Goal: Task Accomplishment & Management: Complete application form

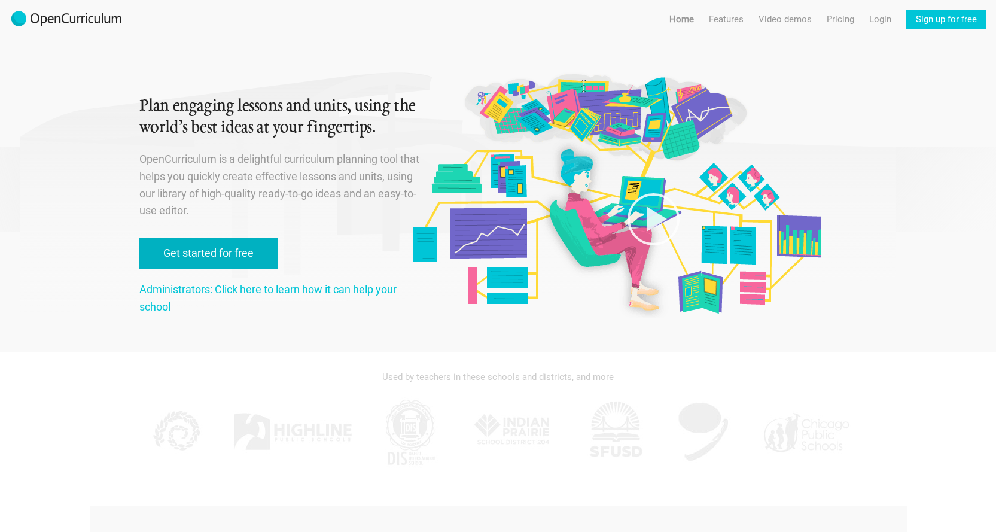
click at [199, 255] on link "Get started for free" at bounding box center [208, 253] width 138 height 32
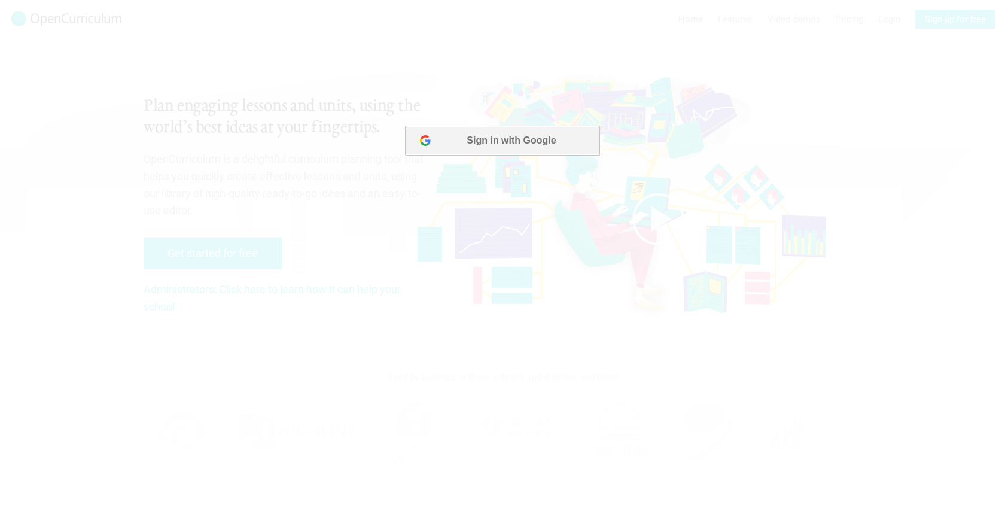
click at [502, 138] on button "Sign in with Google" at bounding box center [502, 141] width 194 height 30
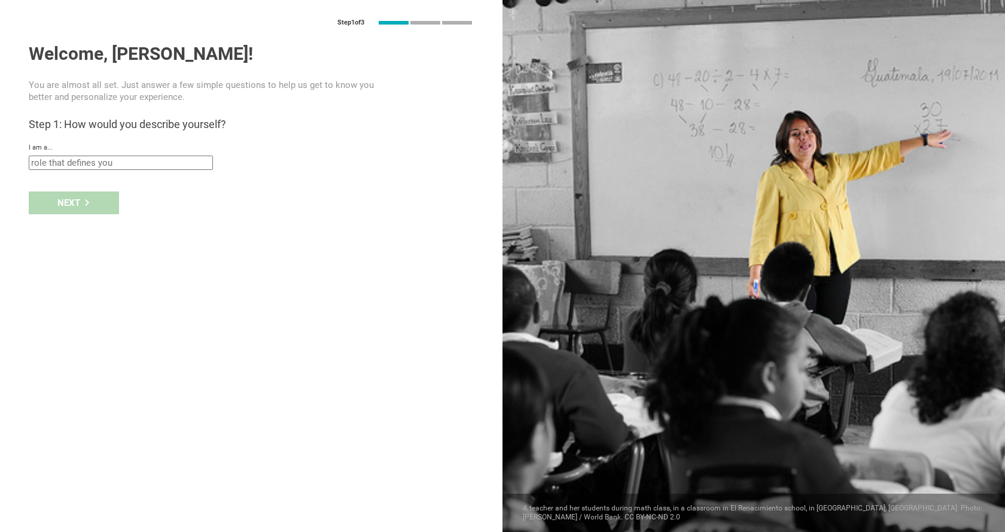
click at [184, 162] on input "text" at bounding box center [121, 163] width 184 height 14
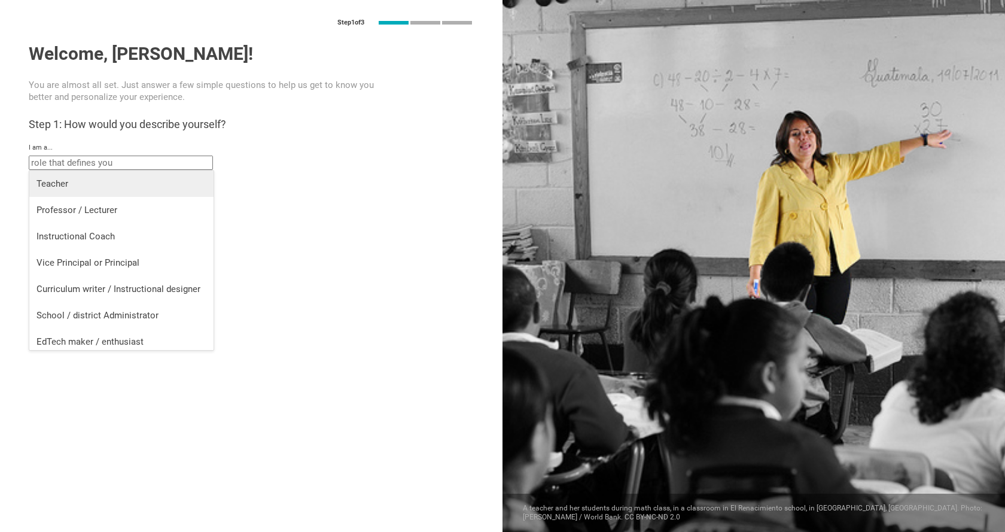
click at [50, 181] on div "Teacher" at bounding box center [121, 184] width 170 height 12
type input "Teacher"
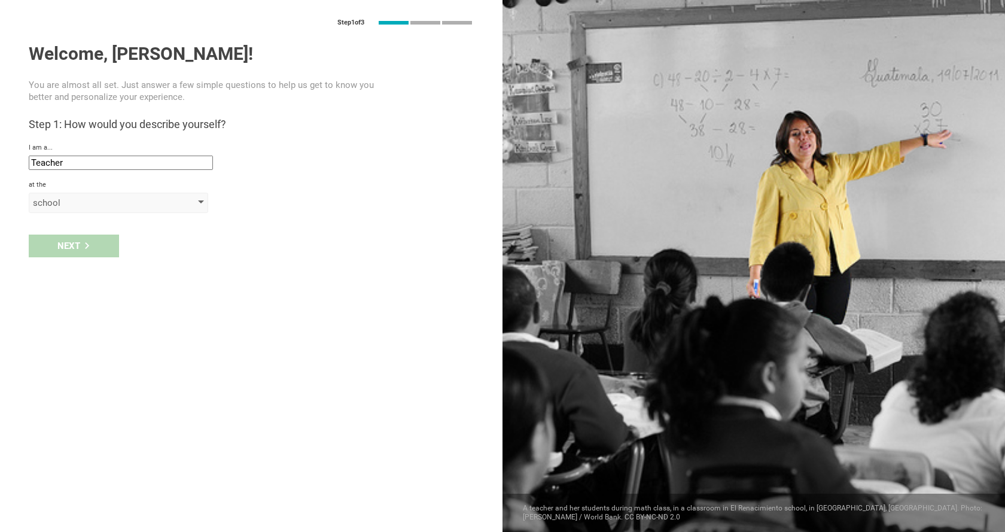
click at [178, 202] on div "school" at bounding box center [118, 203] width 179 height 20
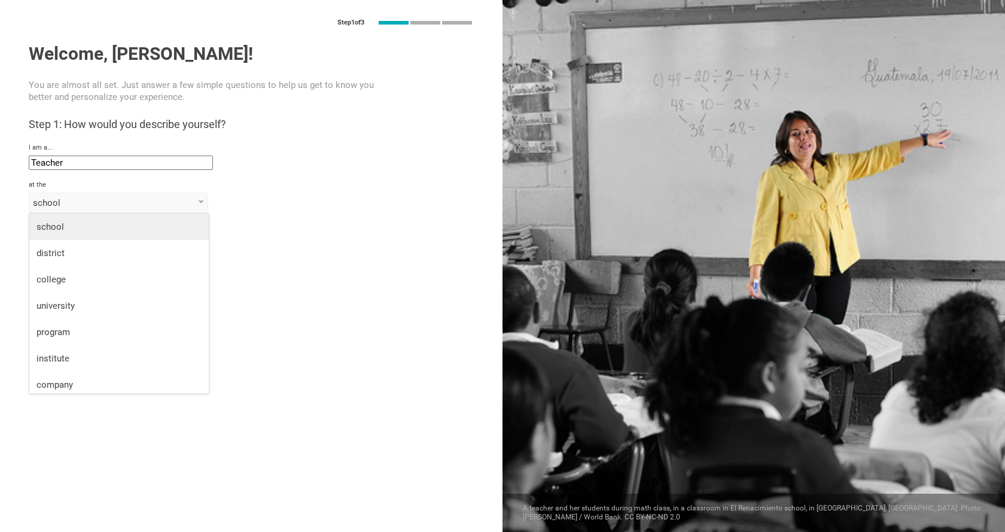
click at [50, 227] on div "school" at bounding box center [118, 227] width 165 height 12
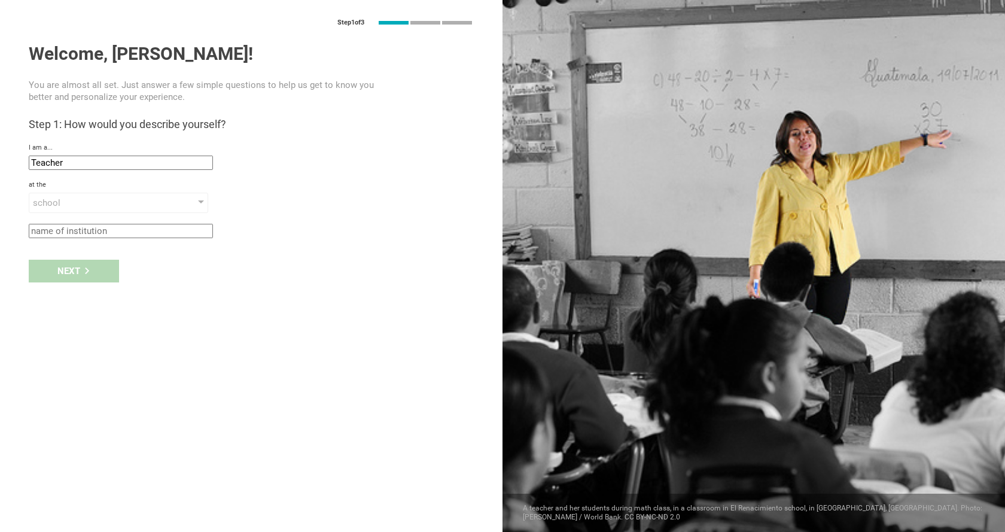
click at [90, 234] on input "text" at bounding box center [121, 231] width 184 height 14
type input "[GEOGRAPHIC_DATA]"
click at [76, 273] on div "Next" at bounding box center [74, 271] width 90 height 23
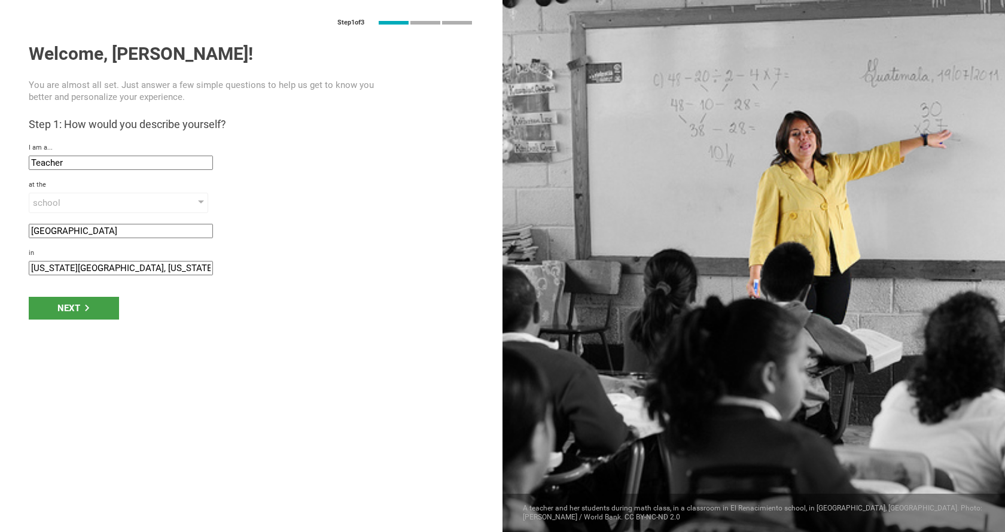
click at [127, 270] on input "[US_STATE][GEOGRAPHIC_DATA], [US_STATE]" at bounding box center [121, 268] width 184 height 14
type input "N"
type input "Poultney, [GEOGRAPHIC_DATA]"
click at [81, 302] on div "Next" at bounding box center [74, 308] width 90 height 23
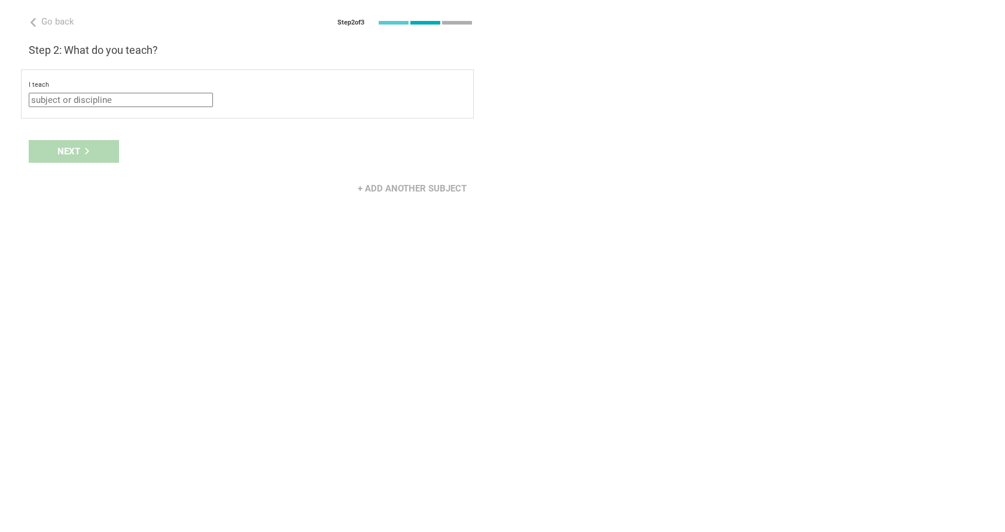
click at [138, 97] on input "text" at bounding box center [121, 100] width 184 height 14
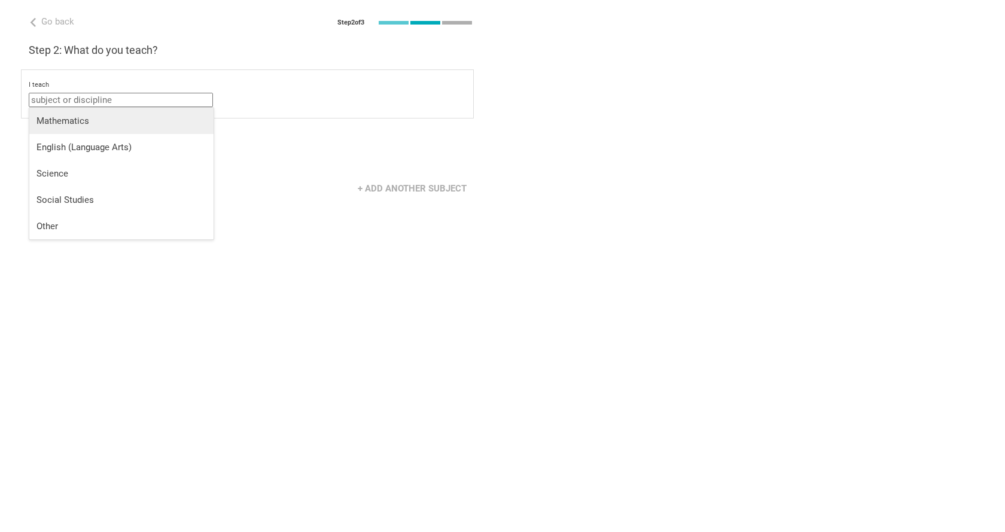
click at [89, 115] on div "Mathematics" at bounding box center [121, 121] width 170 height 12
type input "Mathematics"
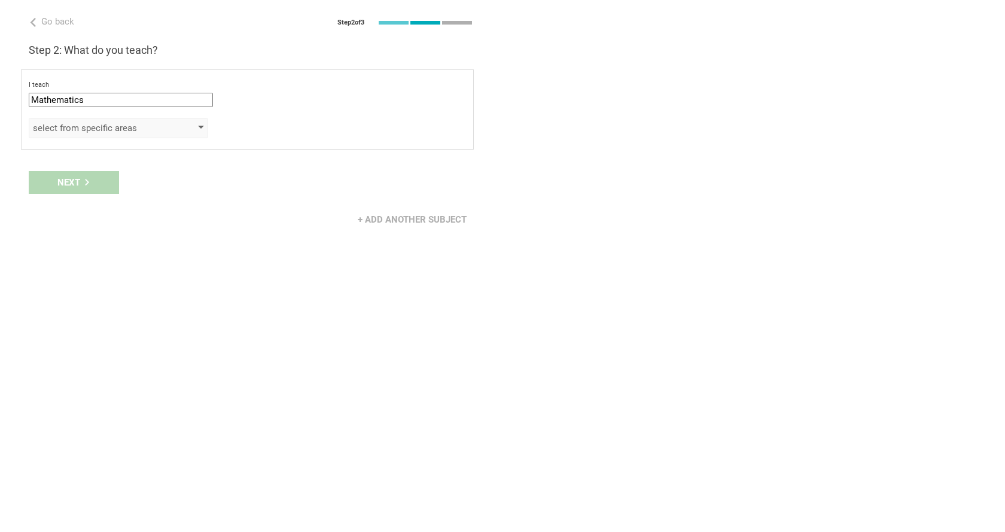
click at [87, 132] on div "select from specific areas" at bounding box center [101, 128] width 137 height 12
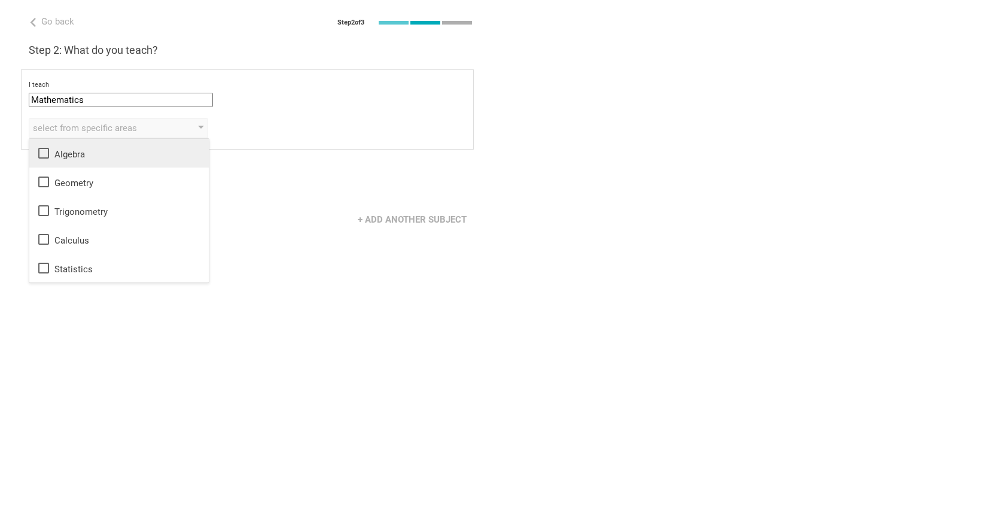
click at [42, 151] on icon at bounding box center [43, 153] width 14 height 14
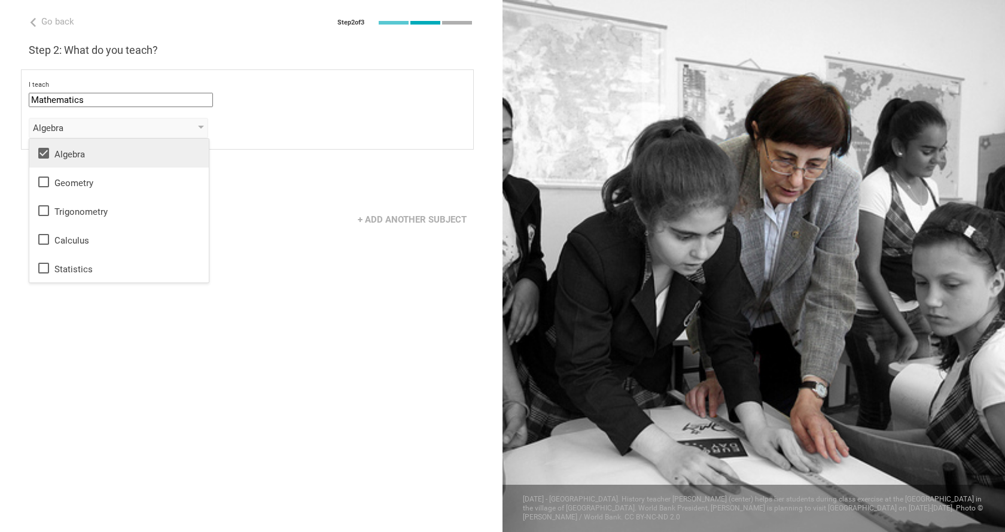
click at [248, 173] on div "Next" at bounding box center [251, 182] width 502 height 37
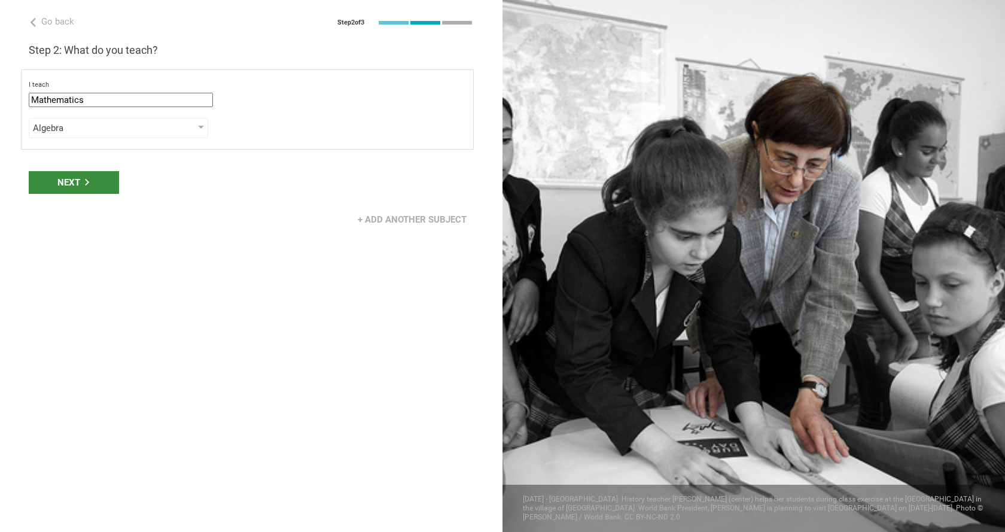
click at [78, 182] on div "Next" at bounding box center [74, 182] width 90 height 23
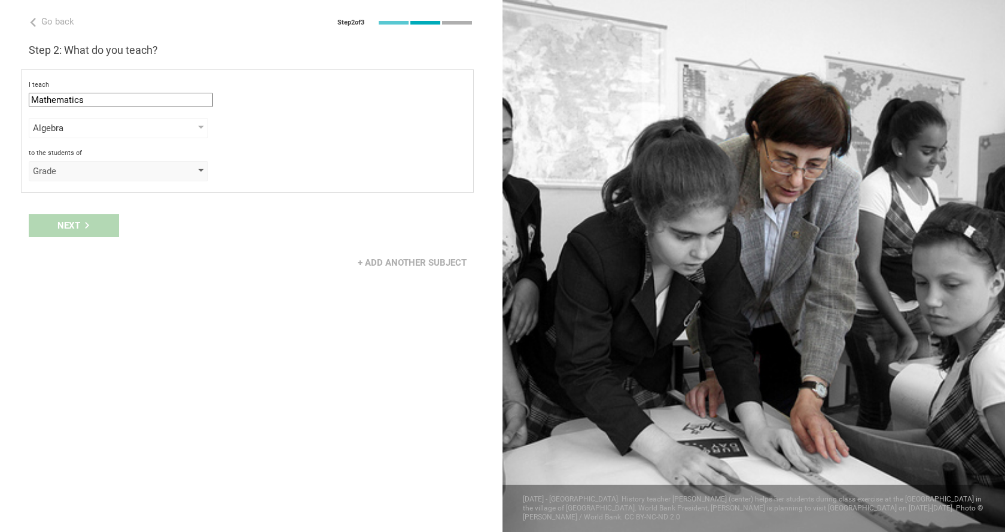
click at [108, 172] on div "Grade" at bounding box center [101, 171] width 137 height 12
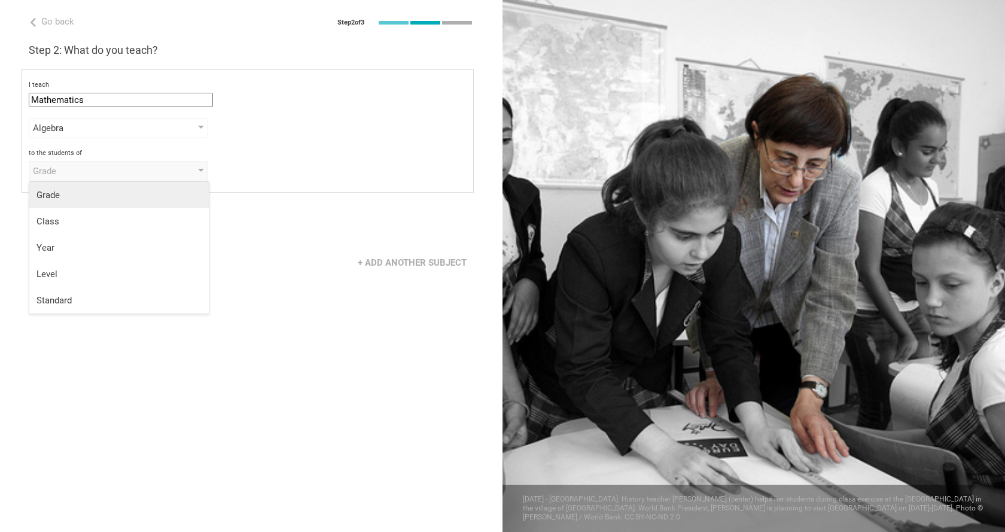
click at [62, 194] on div "Grade" at bounding box center [118, 195] width 165 height 12
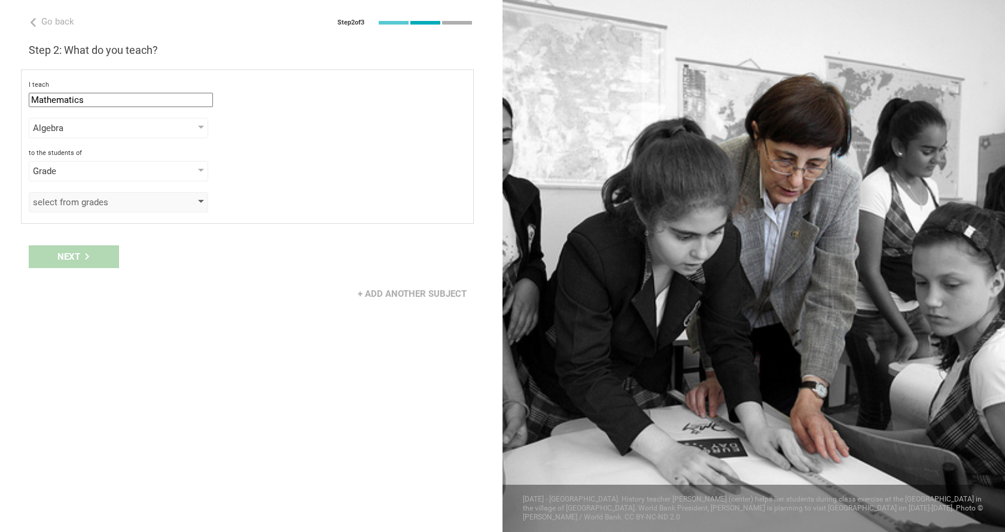
click at [163, 200] on div "select from grades" at bounding box center [101, 202] width 137 height 12
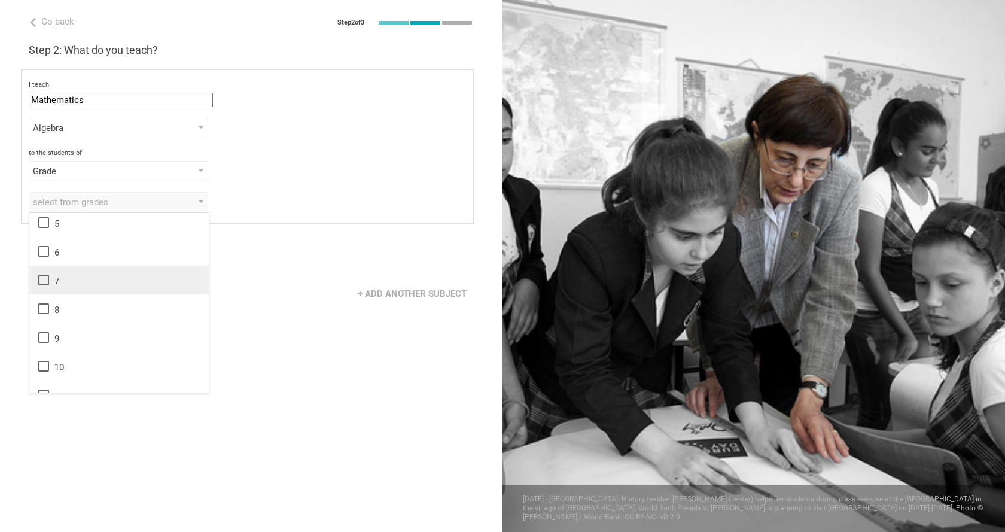
scroll to position [179, 0]
click at [41, 278] on icon at bounding box center [43, 277] width 14 height 14
click at [44, 304] on icon at bounding box center [43, 306] width 14 height 14
click at [284, 291] on div "+ Add another subject" at bounding box center [251, 293] width 502 height 37
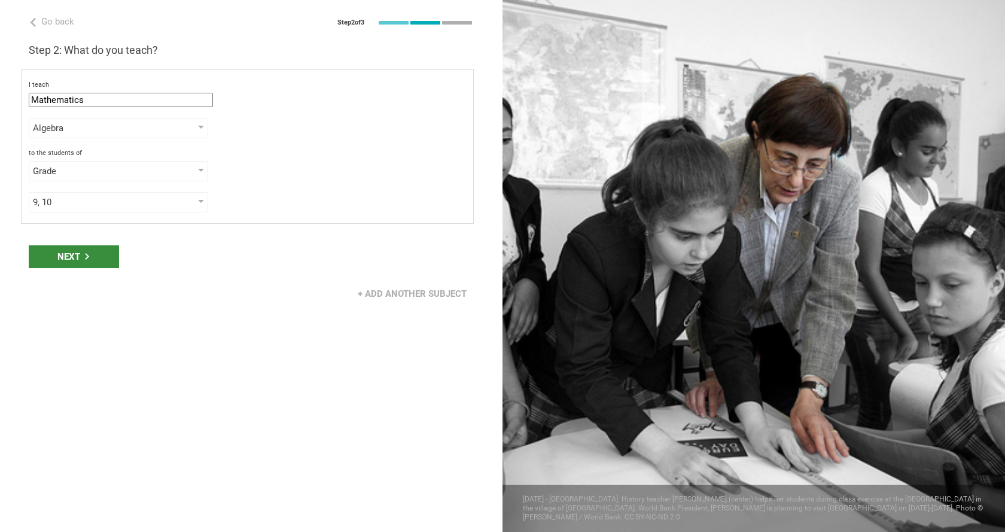
click at [84, 257] on icon at bounding box center [87, 256] width 7 height 7
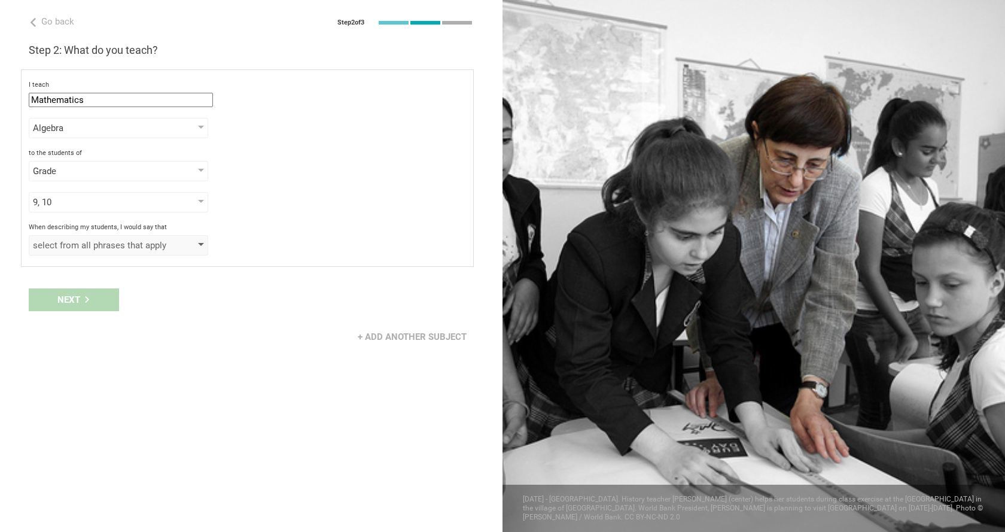
click at [108, 249] on div "select from all phrases that apply" at bounding box center [101, 245] width 137 height 12
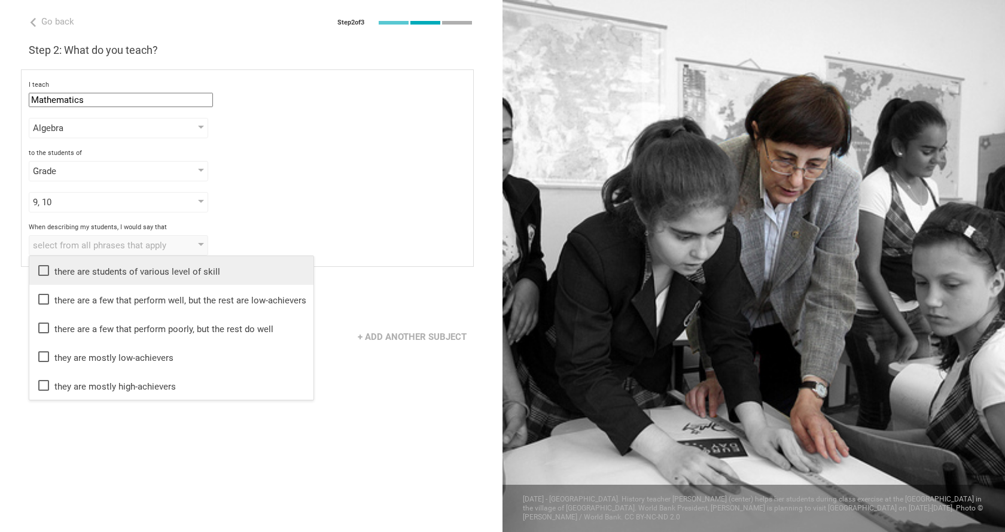
click at [45, 269] on icon at bounding box center [43, 270] width 14 height 14
click at [344, 305] on div "Next" at bounding box center [251, 299] width 502 height 37
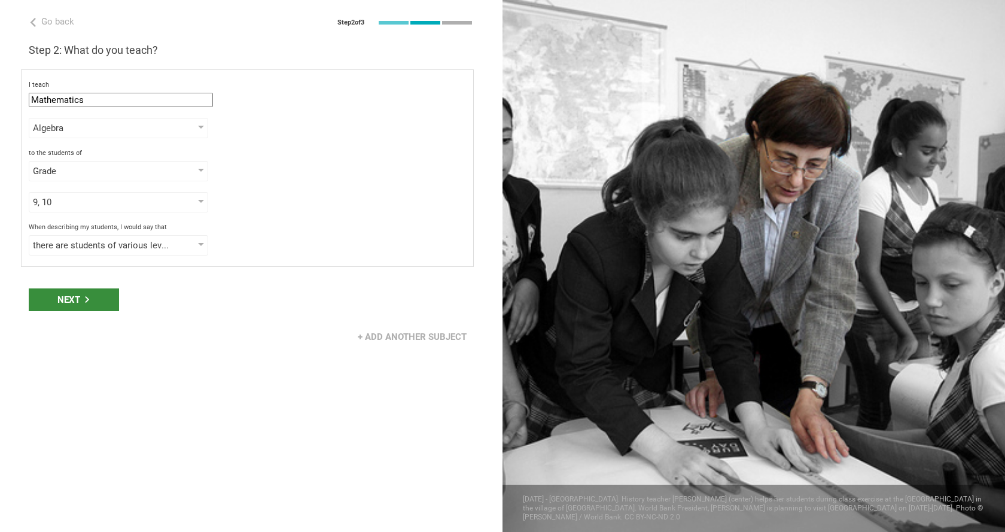
click at [80, 299] on div "Next" at bounding box center [74, 299] width 90 height 23
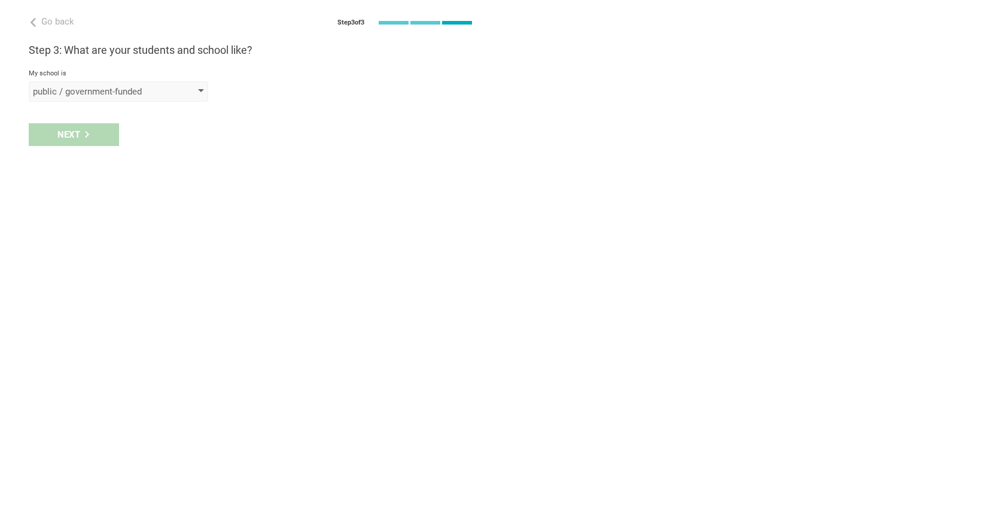
click at [109, 90] on div "public / government-funded" at bounding box center [101, 92] width 137 height 12
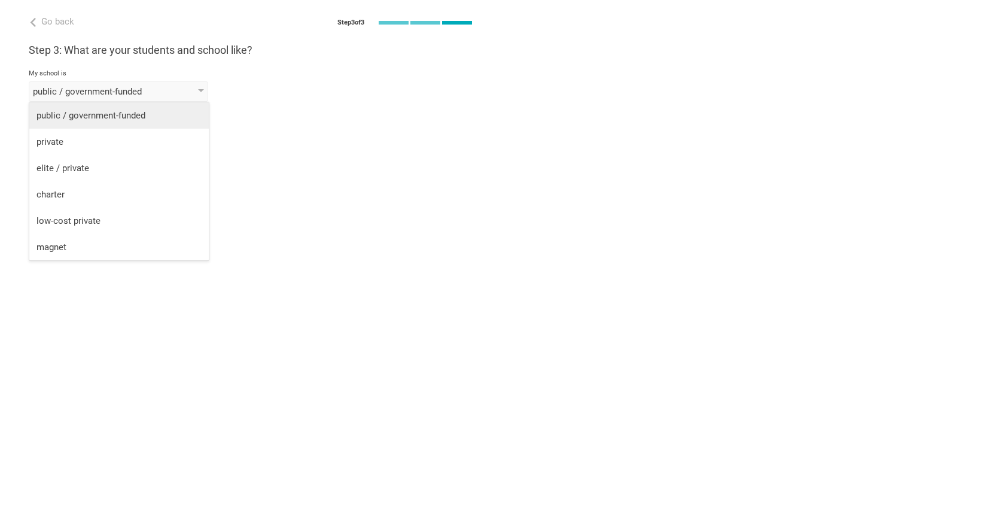
click at [105, 109] on div "public / government-funded" at bounding box center [118, 115] width 165 height 12
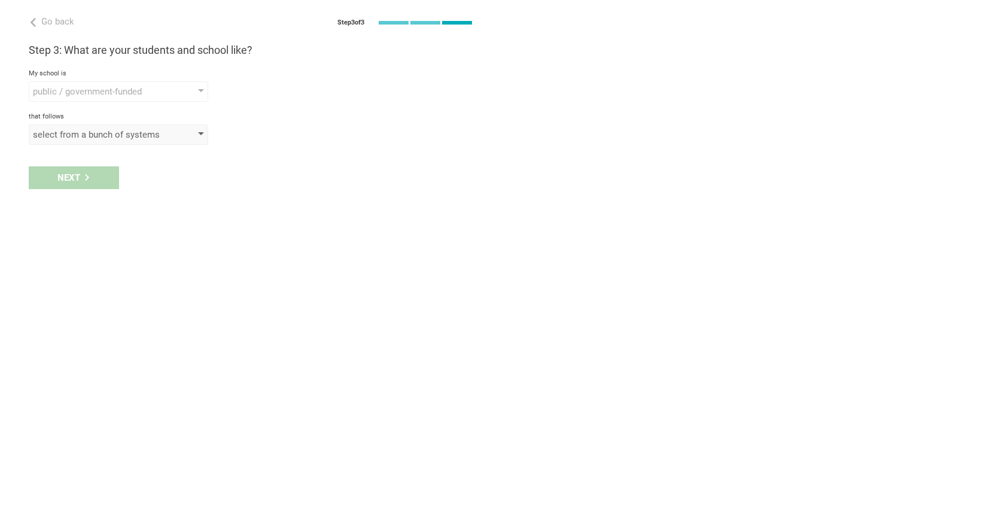
click at [89, 139] on div "select from a bunch of systems" at bounding box center [101, 135] width 137 height 12
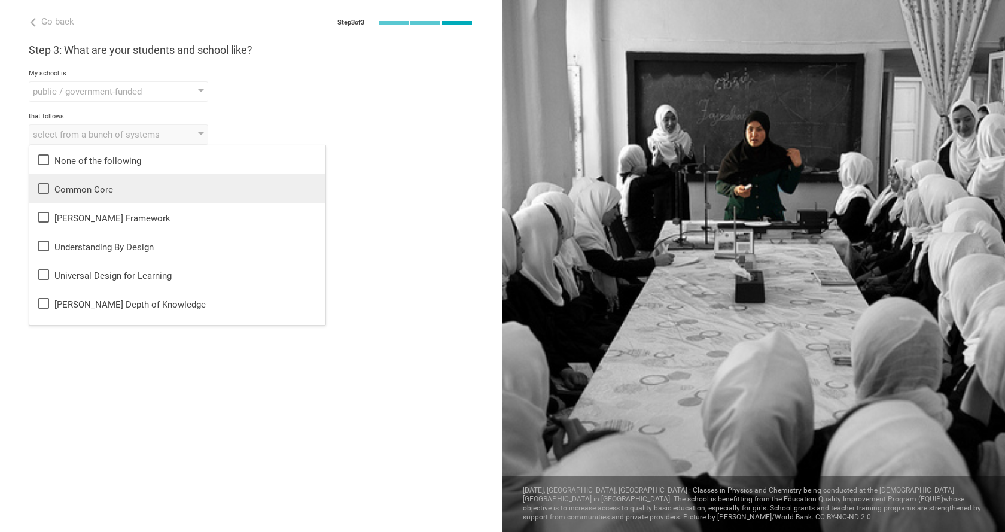
click at [41, 187] on icon at bounding box center [43, 188] width 14 height 14
click at [362, 166] on div "Next" at bounding box center [251, 177] width 502 height 37
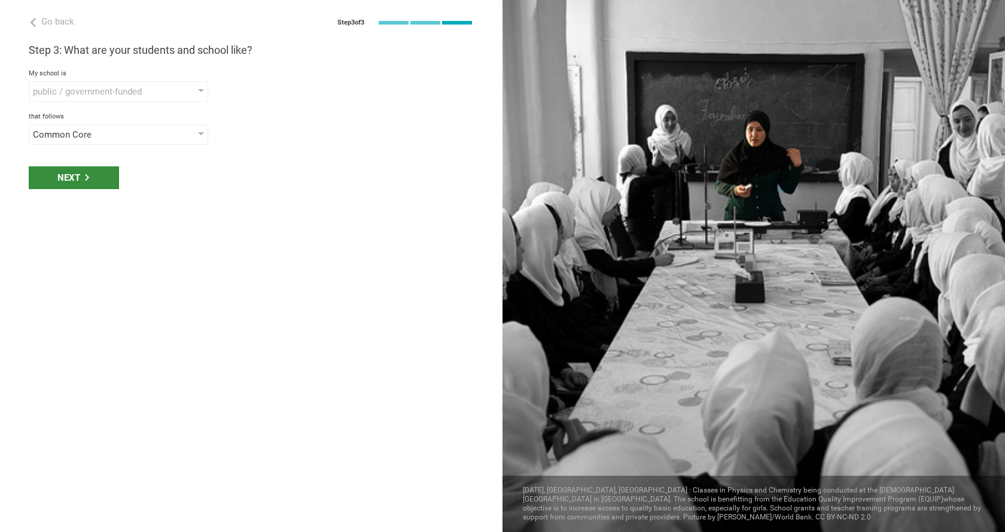
click at [56, 176] on div "Next" at bounding box center [74, 177] width 90 height 23
click at [56, 176] on div "select phrases that describe your student population" at bounding box center [101, 178] width 137 height 12
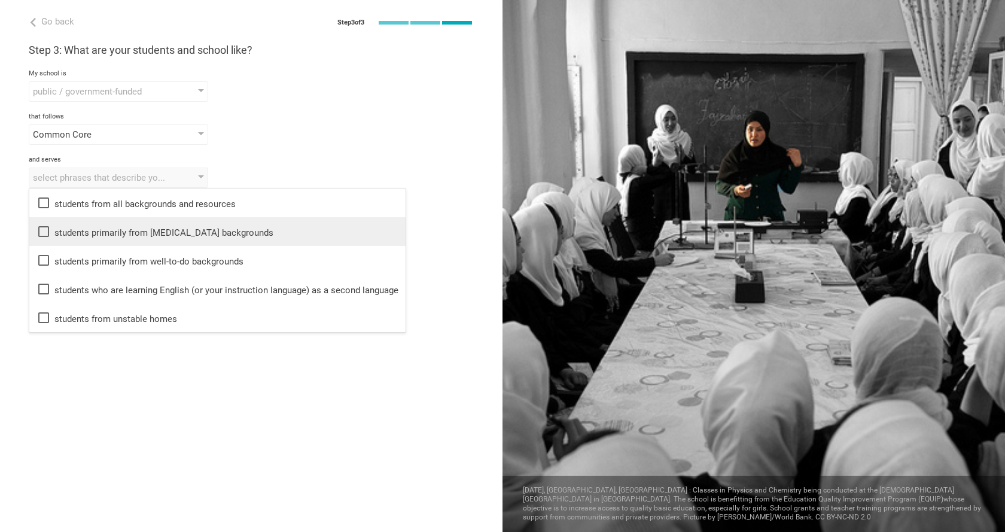
click at [39, 230] on icon at bounding box center [43, 231] width 11 height 11
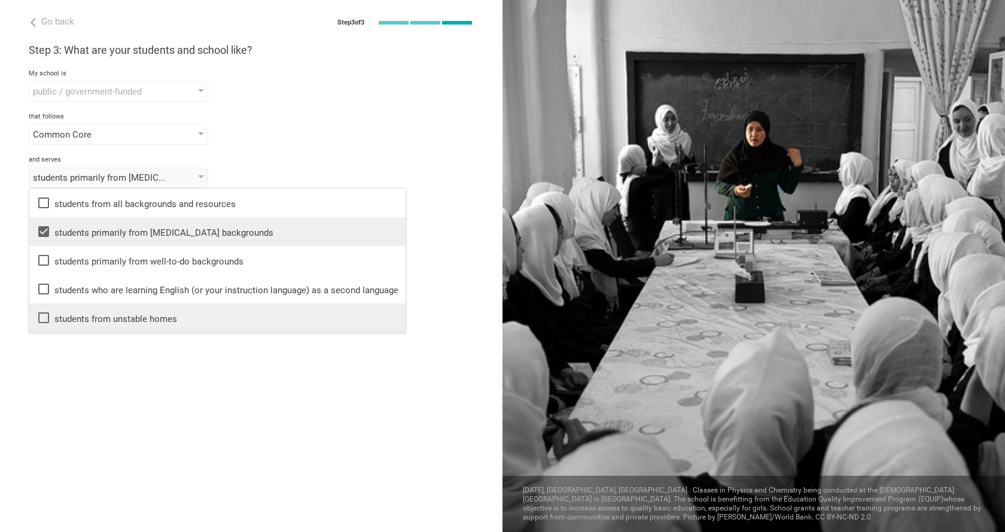
click at [44, 317] on icon at bounding box center [43, 317] width 14 height 14
click at [86, 354] on div "Go back Step 3 of 3 Welcome, [PERSON_NAME]! You are almost all set. Just answer…" at bounding box center [251, 266] width 502 height 532
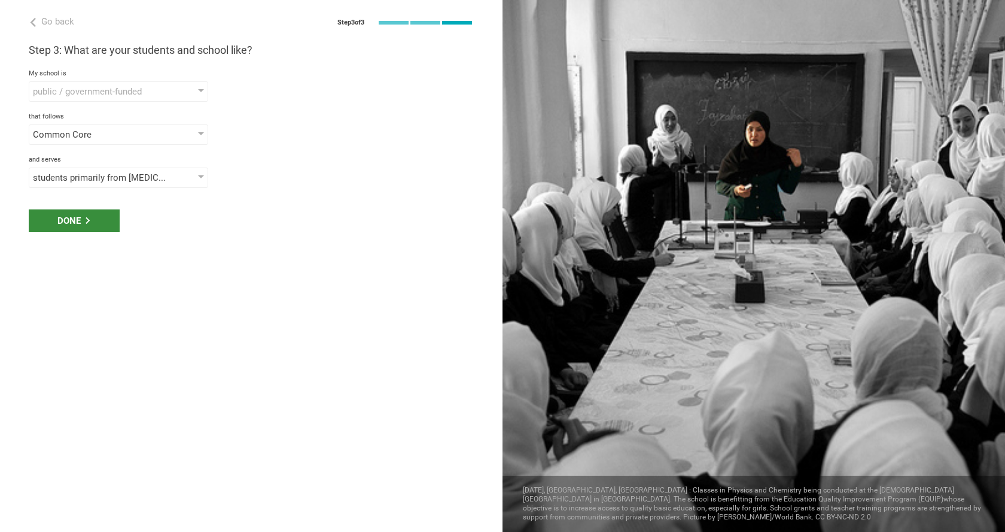
click at [77, 217] on div "Done" at bounding box center [74, 220] width 91 height 23
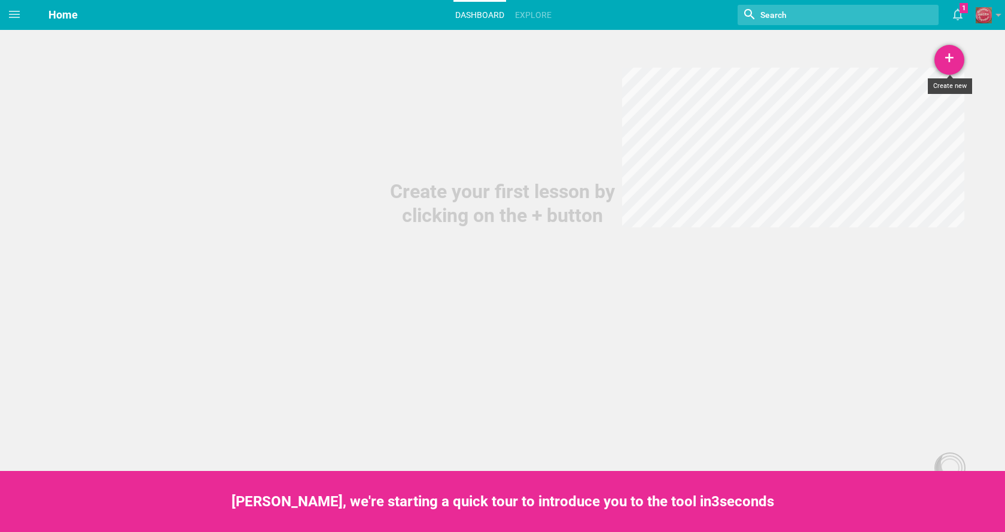
click at [948, 61] on div "+" at bounding box center [949, 60] width 30 height 30
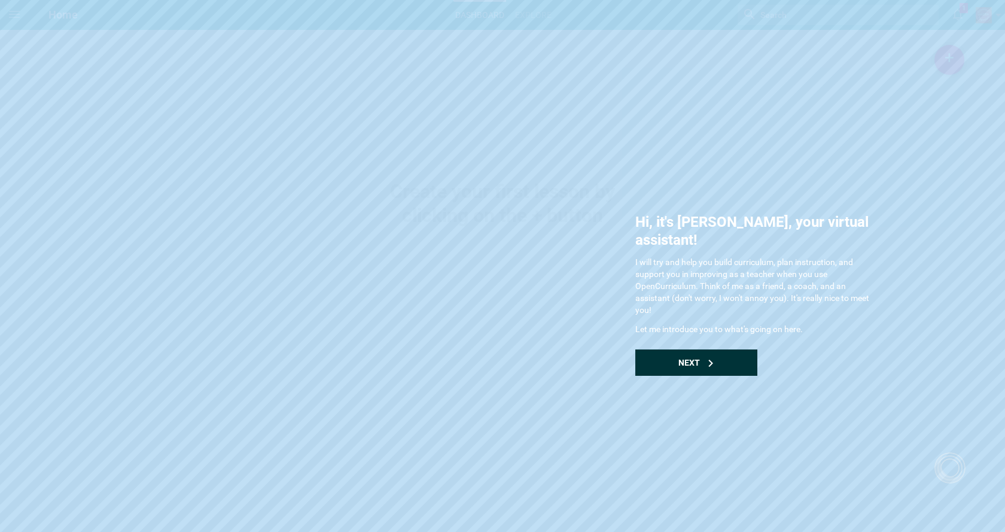
click at [678, 349] on div "Next" at bounding box center [696, 362] width 122 height 26
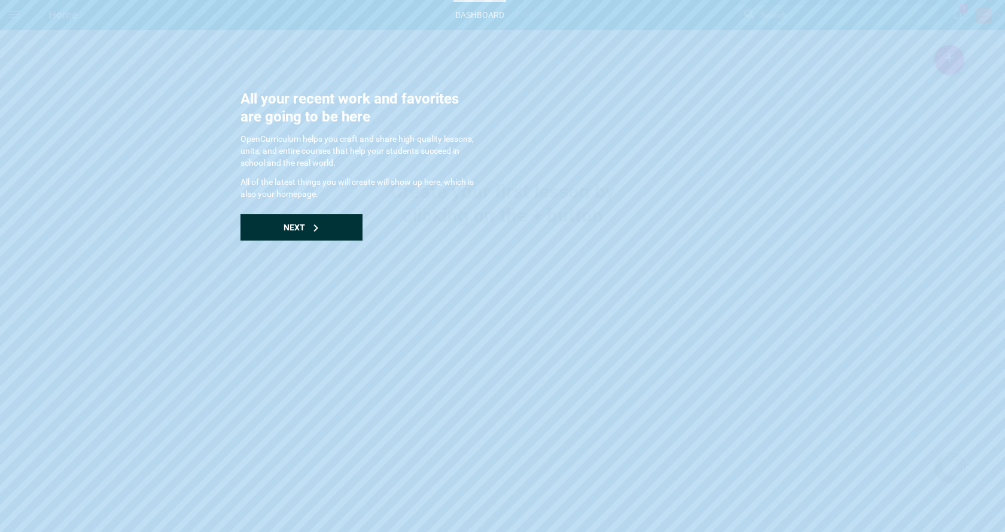
click at [310, 227] on div "Next" at bounding box center [301, 227] width 122 height 26
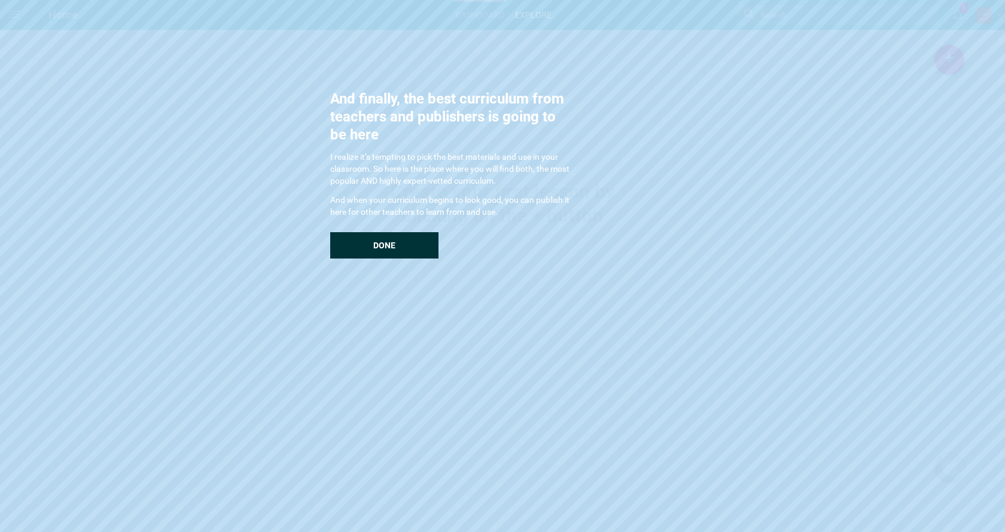
click at [360, 239] on div "Done" at bounding box center [384, 245] width 108 height 26
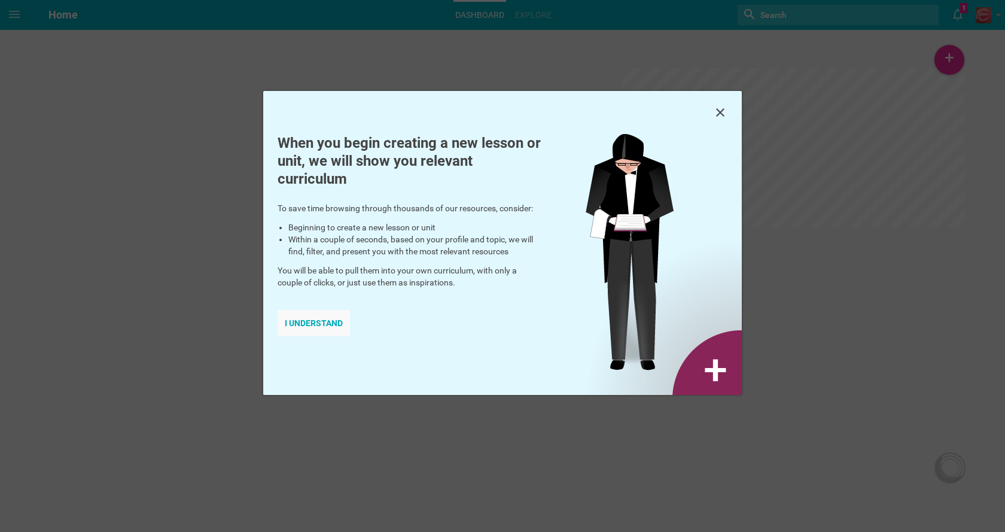
click at [316, 324] on div "I understand" at bounding box center [314, 323] width 72 height 26
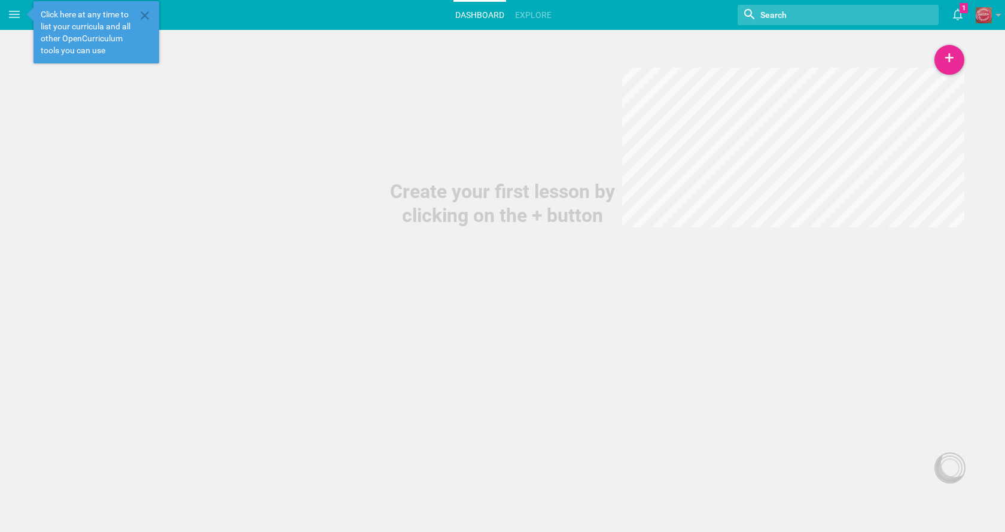
click at [791, 15] on input "textbox" at bounding box center [819, 15] width 120 height 16
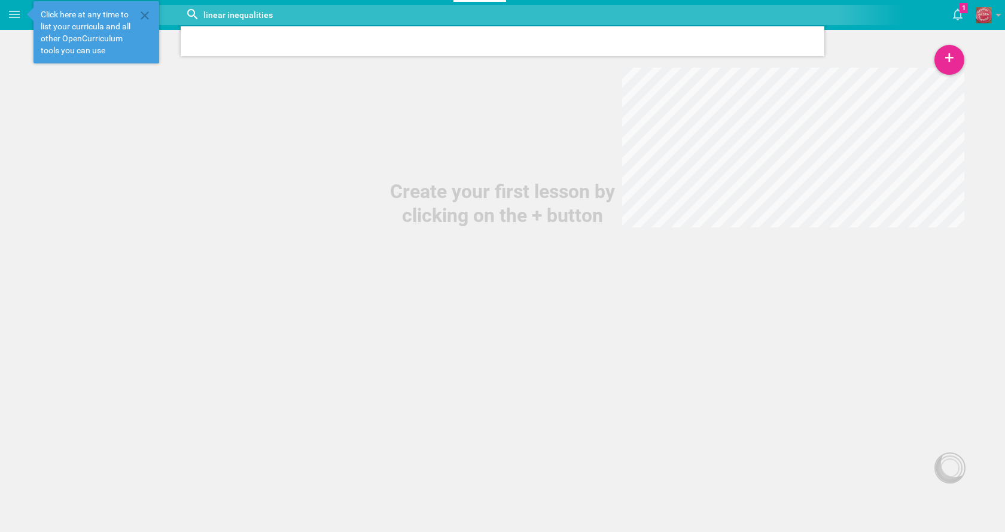
type input "linear inequalities"
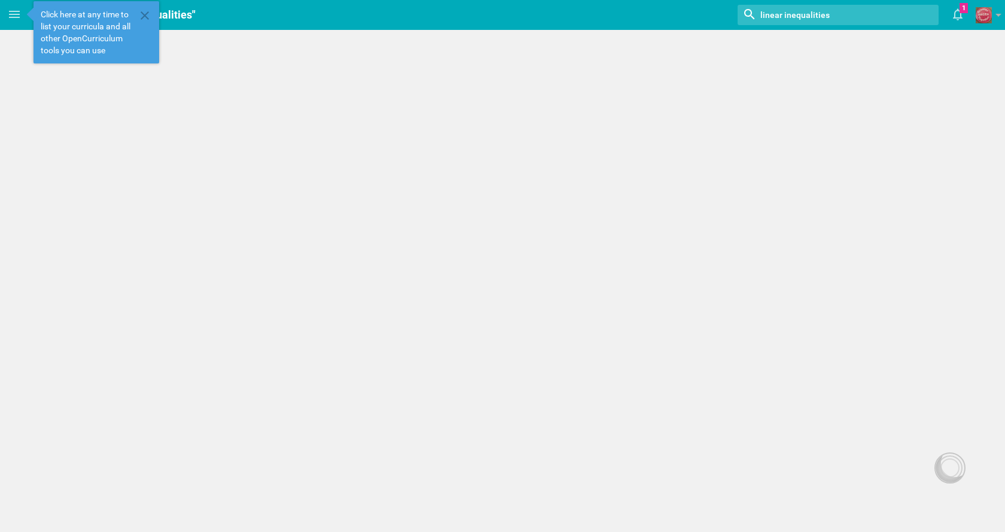
click at [509, 71] on div "Home Planner My Libraries My Curriculum My Files Search for "linear inequalitie…" at bounding box center [502, 266] width 1005 height 532
click at [955, 13] on icon at bounding box center [958, 15] width 10 height 12
click at [1000, 18] on span at bounding box center [998, 18] width 6 height 8
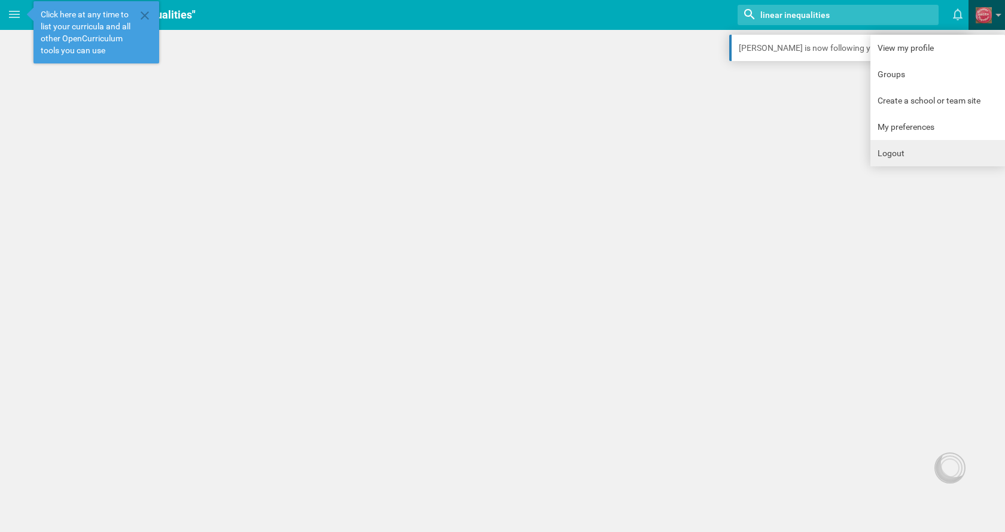
click at [882, 153] on link "Logout" at bounding box center [937, 153] width 135 height 26
